Goal: Navigation & Orientation: Find specific page/section

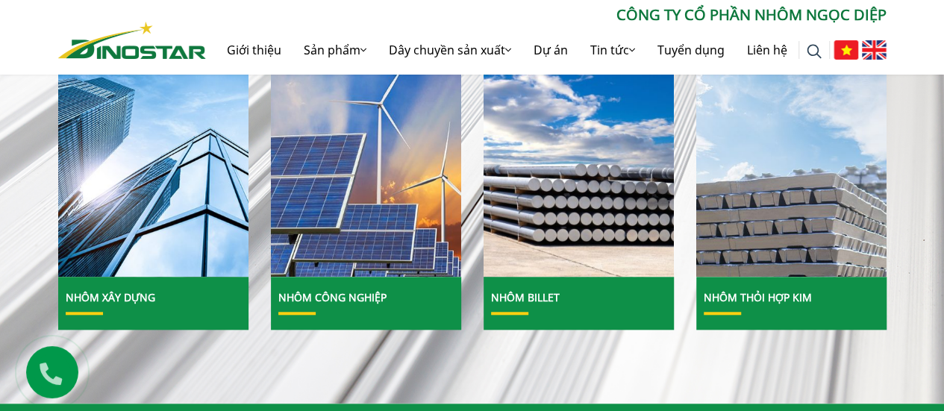
scroll to position [597, 0]
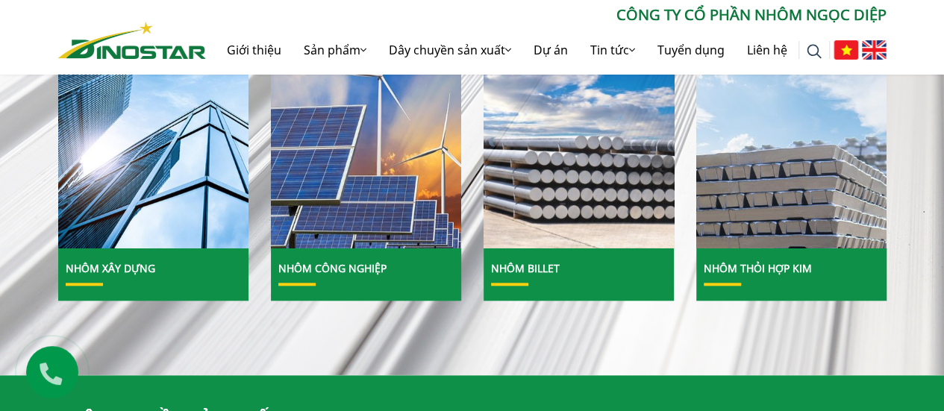
click at [566, 180] on img at bounding box center [579, 131] width 204 height 249
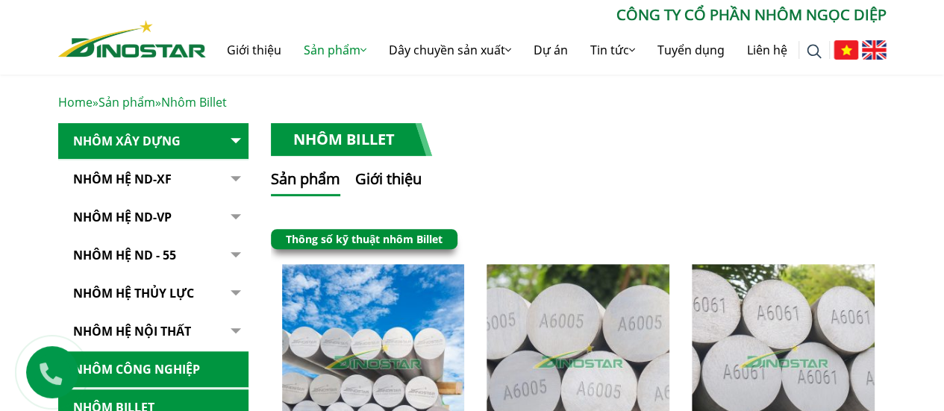
scroll to position [390, 0]
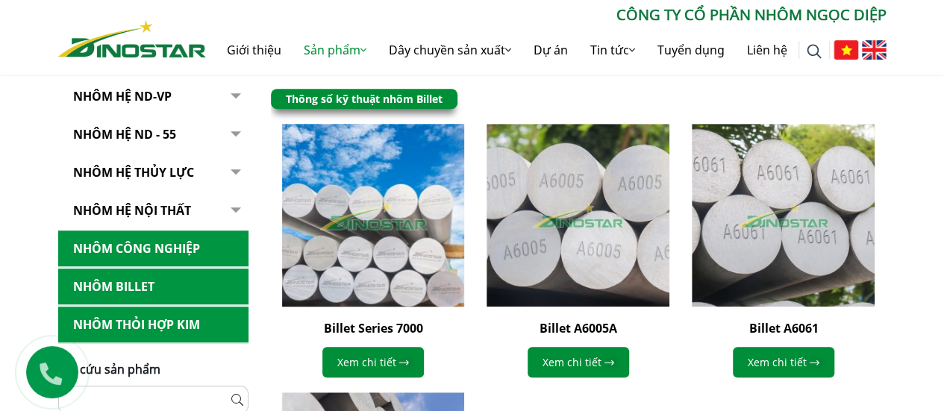
click at [409, 254] on img at bounding box center [372, 215] width 201 height 201
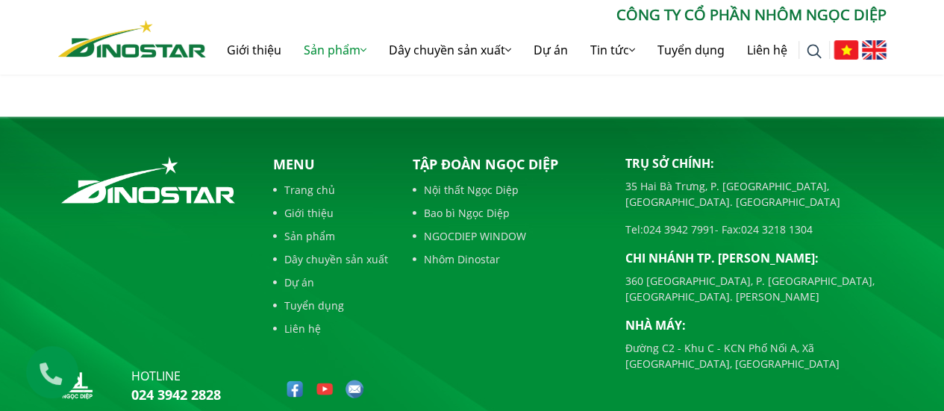
scroll to position [1544, 0]
